Goal: Navigation & Orientation: Find specific page/section

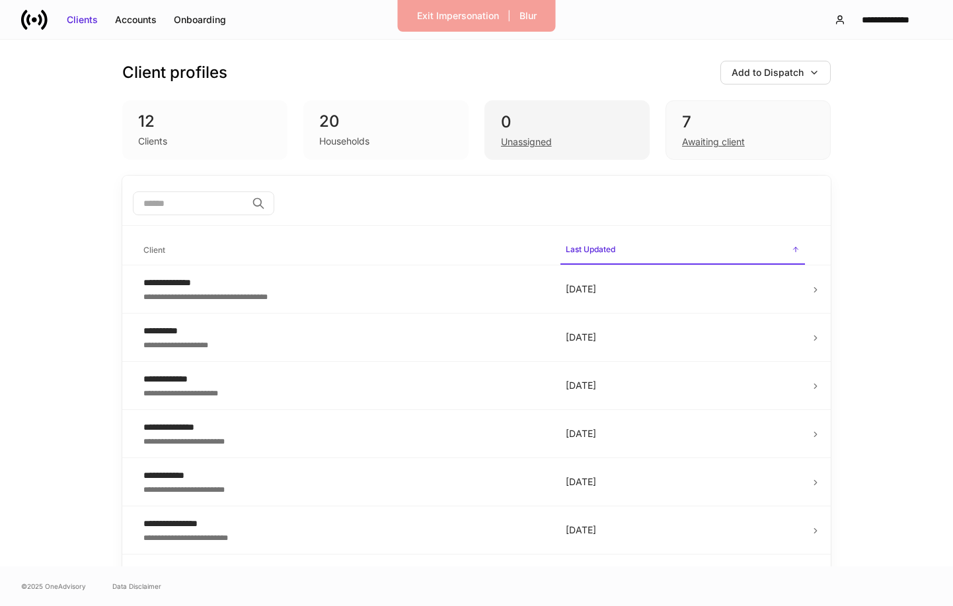
click at [521, 143] on div "Unassigned" at bounding box center [526, 141] width 51 height 13
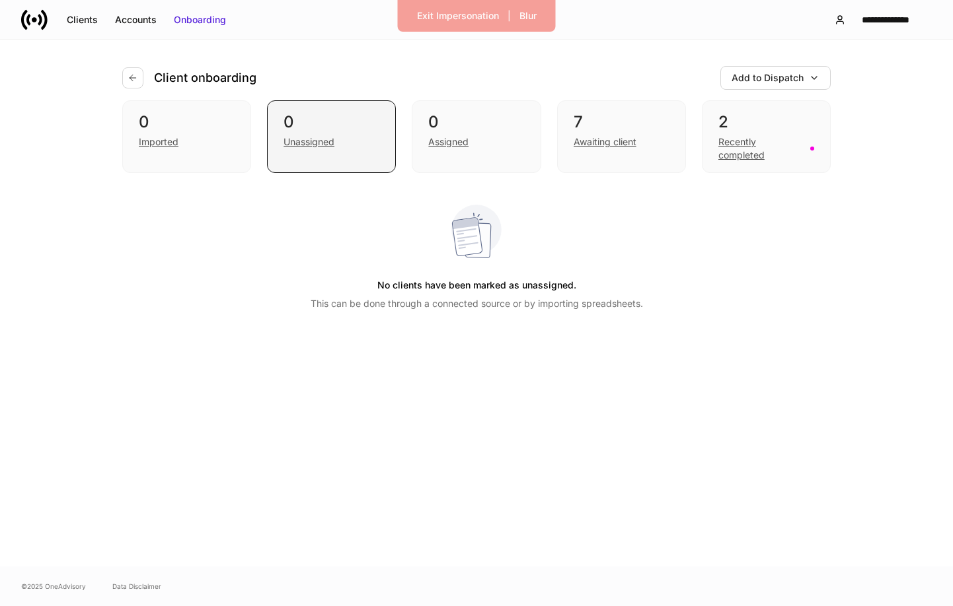
click at [324, 143] on div "Unassigned" at bounding box center [308, 141] width 51 height 13
click at [78, 20] on div "Clients" at bounding box center [82, 19] width 31 height 13
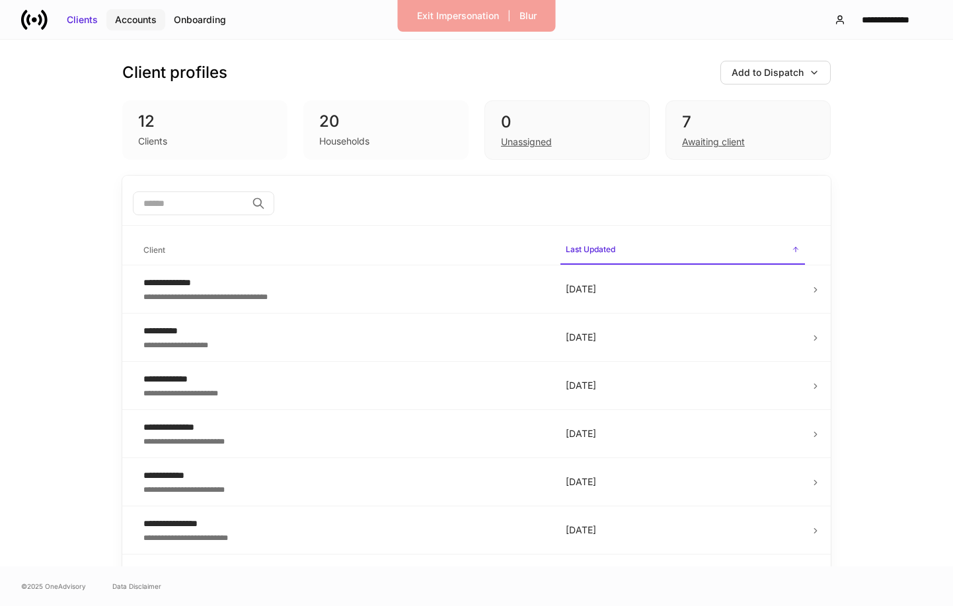
click at [127, 20] on div "Accounts" at bounding box center [136, 19] width 42 height 13
